Goal: Task Accomplishment & Management: Use online tool/utility

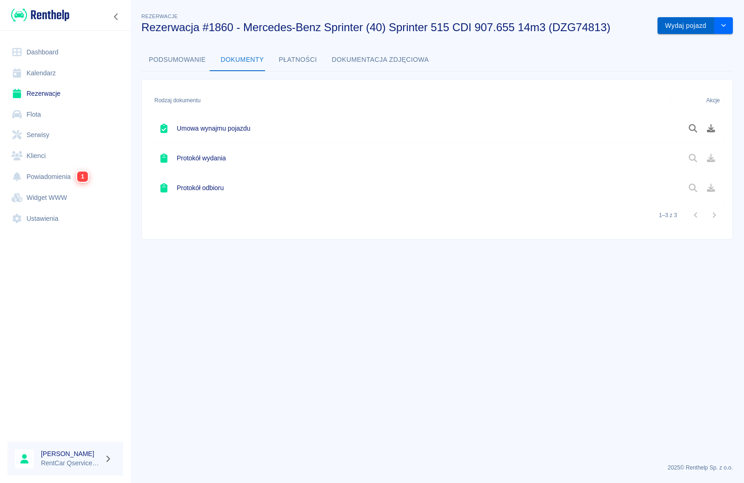
click at [692, 29] on button "Wydaj pojazd" at bounding box center [686, 25] width 57 height 17
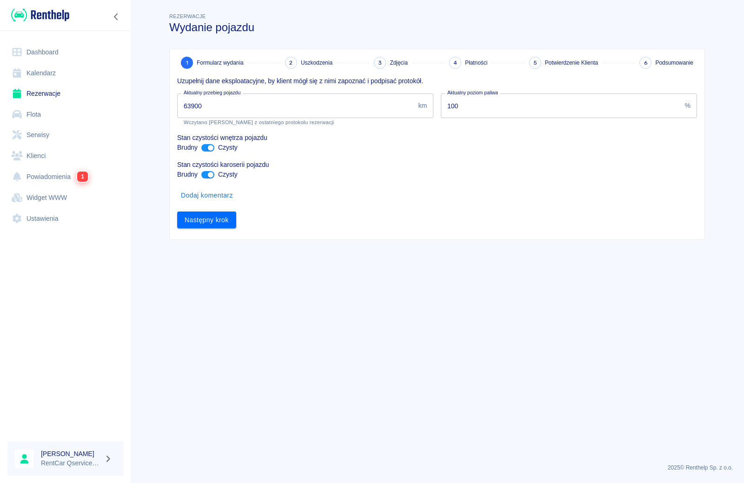
click at [286, 112] on input "63900" at bounding box center [295, 105] width 237 height 25
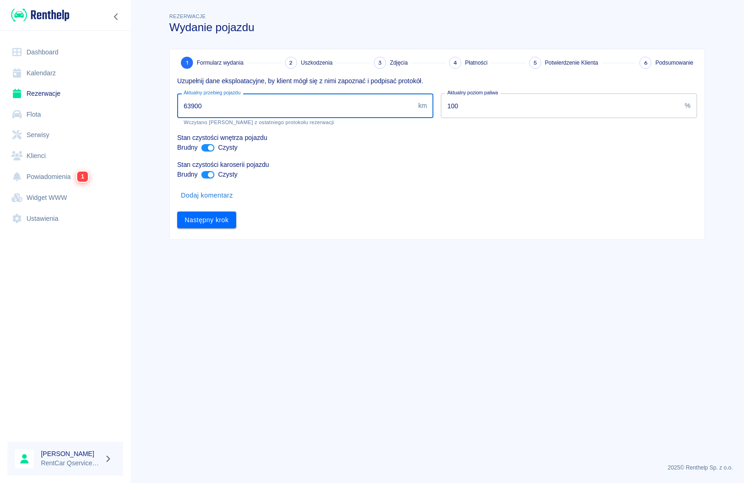
click at [286, 112] on input "63900" at bounding box center [295, 105] width 237 height 25
drag, startPoint x: 286, startPoint y: 112, endPoint x: 111, endPoint y: 104, distance: 174.6
click at [111, 104] on div "Dashboard Kalendarz Rezerwacje Flota Serwisy Klienci Powiadomienia 1 Widget WWW…" at bounding box center [372, 241] width 744 height 483
type input "64396"
click at [208, 217] on button "Następny krok" at bounding box center [206, 220] width 59 height 17
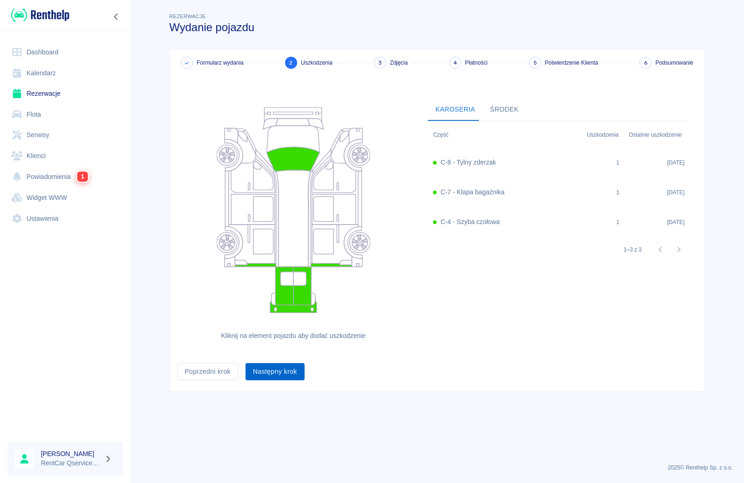
click at [296, 374] on button "Następny krok" at bounding box center [275, 371] width 59 height 17
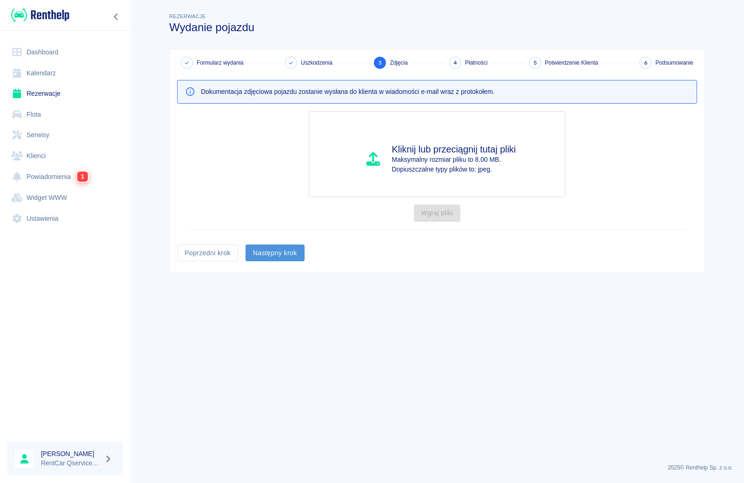
click at [267, 252] on button "Następny krok" at bounding box center [275, 253] width 59 height 17
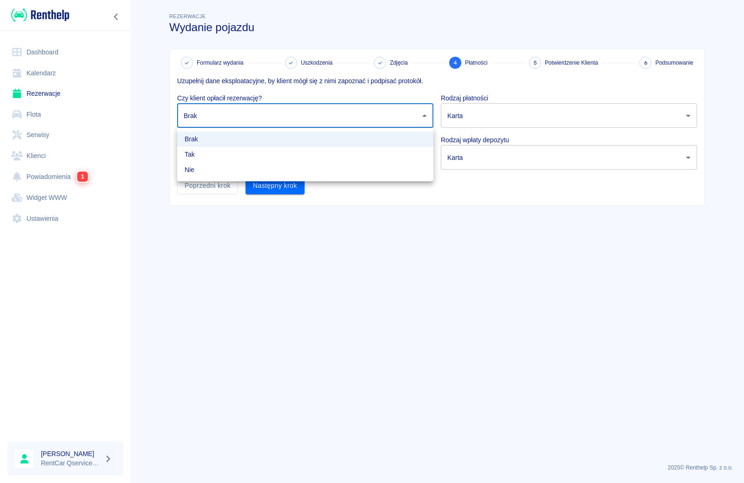
click at [233, 109] on body "Używamy plików Cookies, by zapewnić Ci najlepsze możliwe doświadczenie. Aby dow…" at bounding box center [372, 241] width 744 height 483
click at [244, 173] on li "Nie" at bounding box center [305, 169] width 256 height 15
type input "false"
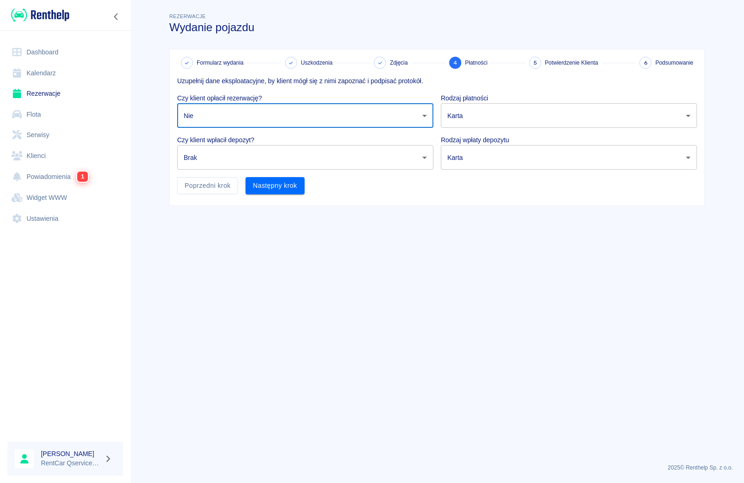
click at [239, 158] on body "Używamy plików Cookies, by zapewnić Ci najlepsze możliwe doświadczenie. Aby dow…" at bounding box center [372, 241] width 744 height 483
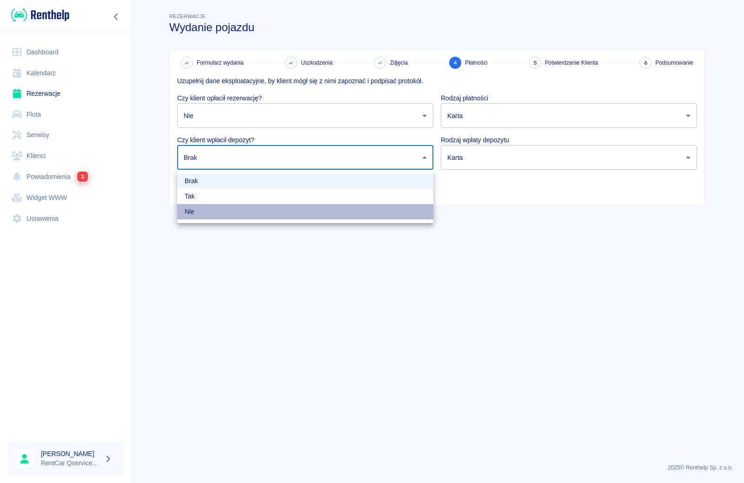
click at [253, 211] on li "Nie" at bounding box center [305, 211] width 256 height 15
type input "false"
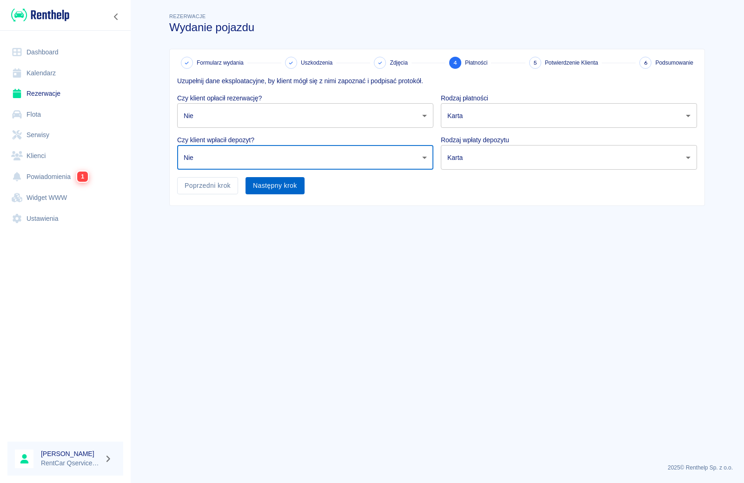
click at [272, 188] on button "Następny krok" at bounding box center [275, 185] width 59 height 17
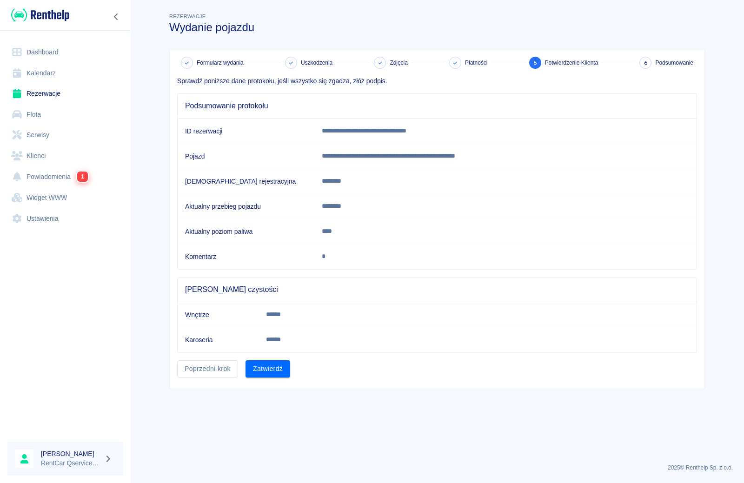
click at [267, 366] on button "Zatwierdź" at bounding box center [268, 368] width 45 height 17
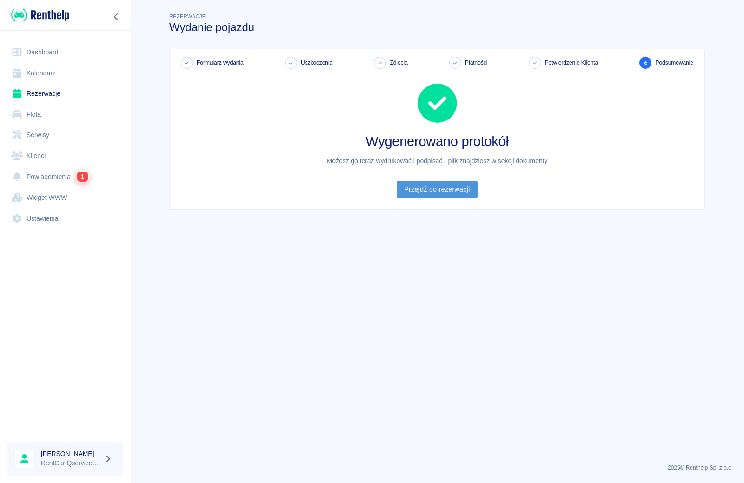
click at [441, 193] on link "Przejdź do rezerwacji" at bounding box center [437, 189] width 80 height 17
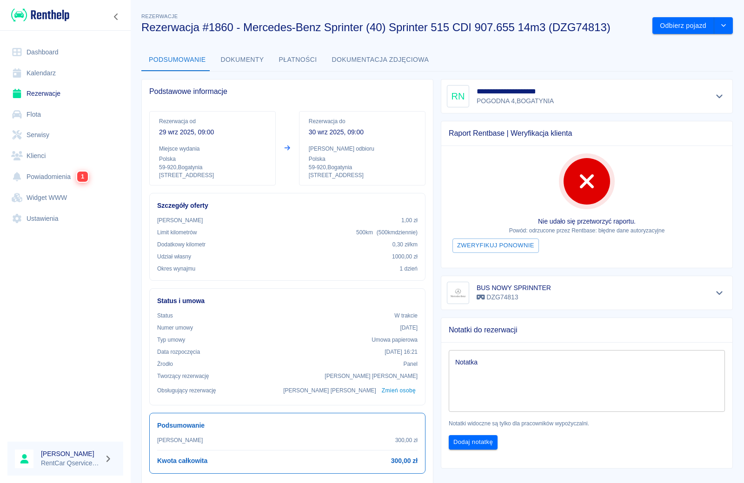
click at [240, 60] on button "Dokumenty" at bounding box center [243, 60] width 58 height 22
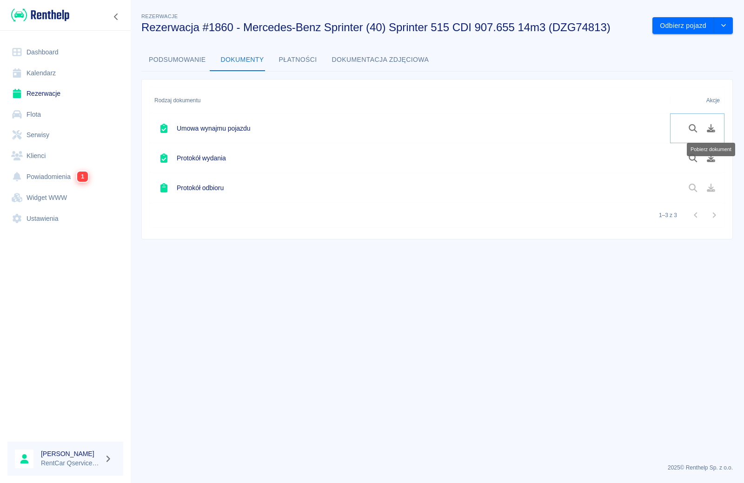
click at [709, 130] on icon "Pobierz dokument" at bounding box center [711, 128] width 8 height 8
click at [709, 156] on icon "Pobierz dokument" at bounding box center [711, 158] width 11 height 8
